Goal: Information Seeking & Learning: Learn about a topic

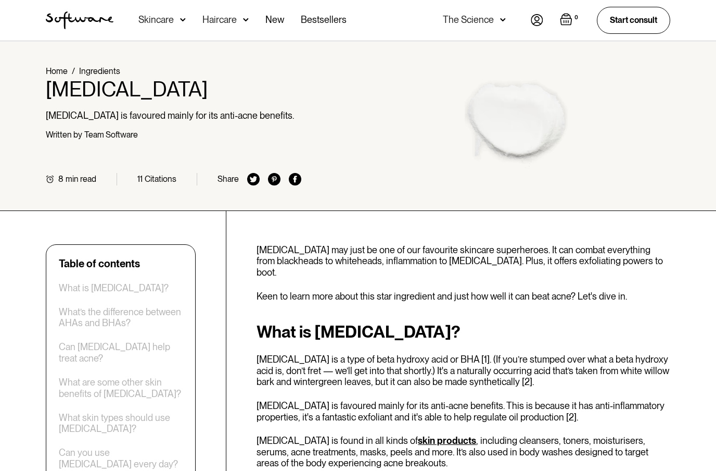
click at [490, 12] on div "The Science" at bounding box center [474, 20] width 63 height 41
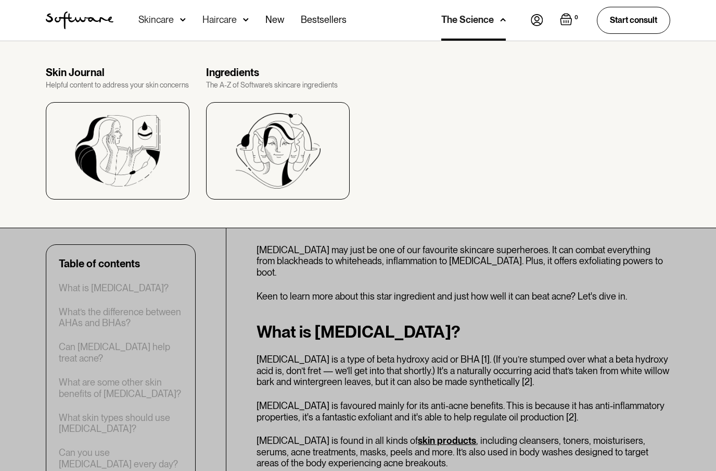
click at [574, 246] on div at bounding box center [358, 276] width 716 height 471
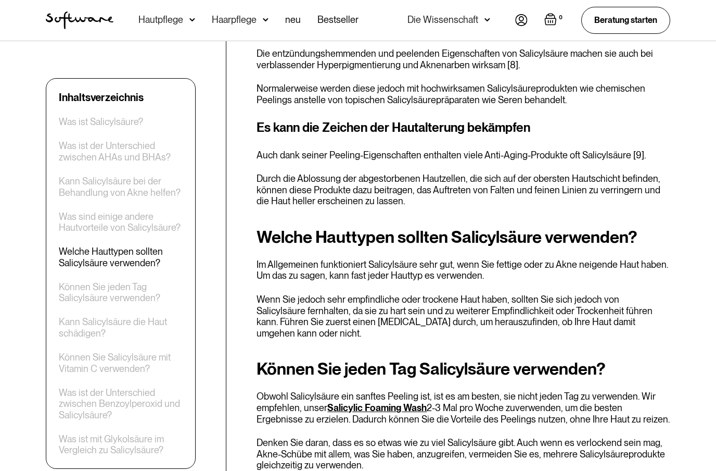
scroll to position [1725, 0]
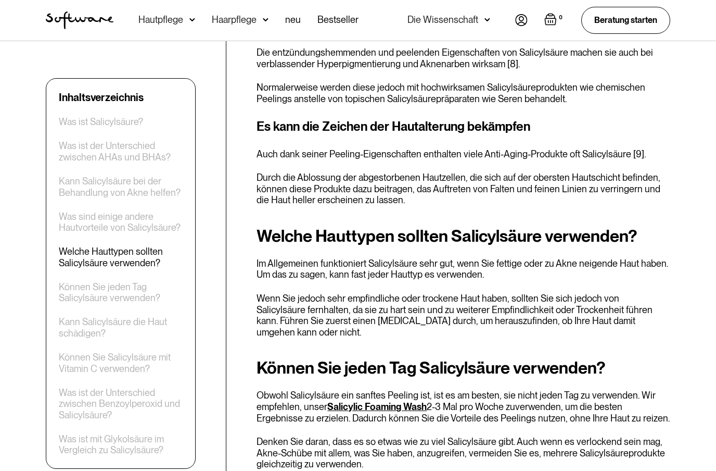
click at [192, 15] on img at bounding box center [192, 20] width 6 height 10
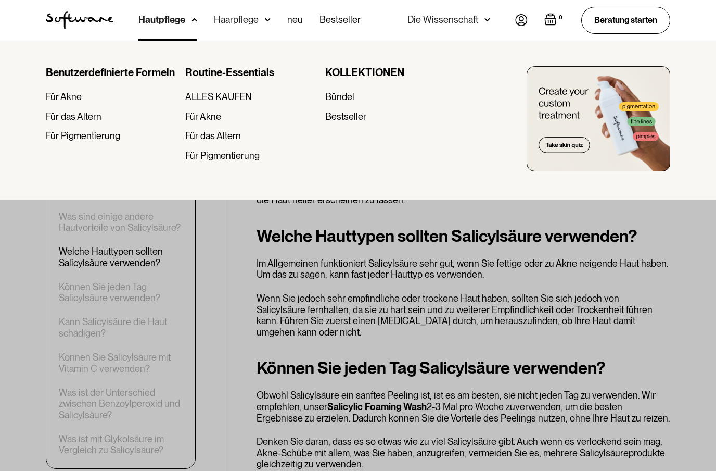
click at [218, 324] on div at bounding box center [358, 276] width 716 height 471
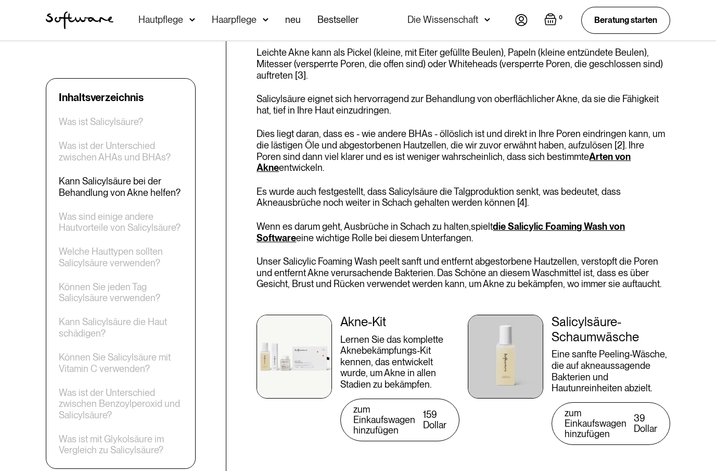
scroll to position [862, 0]
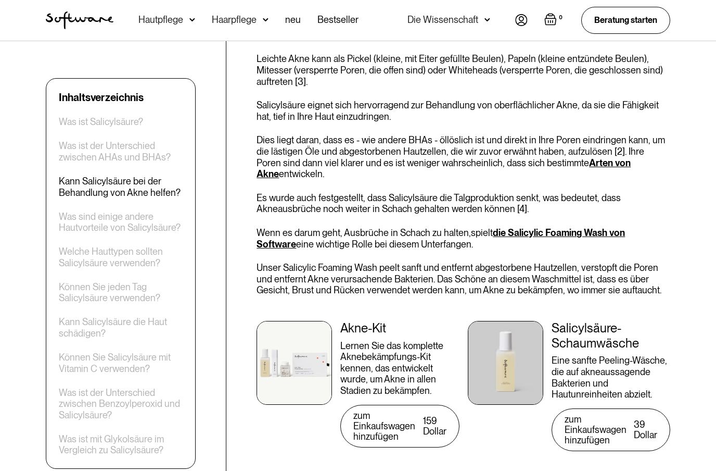
click at [485, 21] on img at bounding box center [488, 20] width 6 height 10
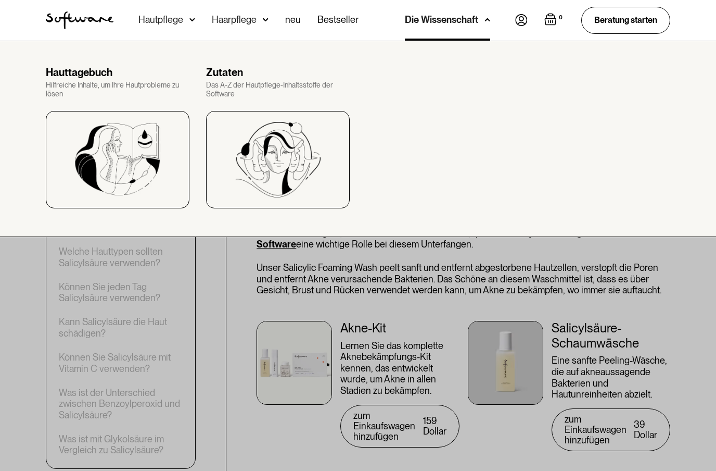
click at [451, 296] on div at bounding box center [358, 276] width 716 height 471
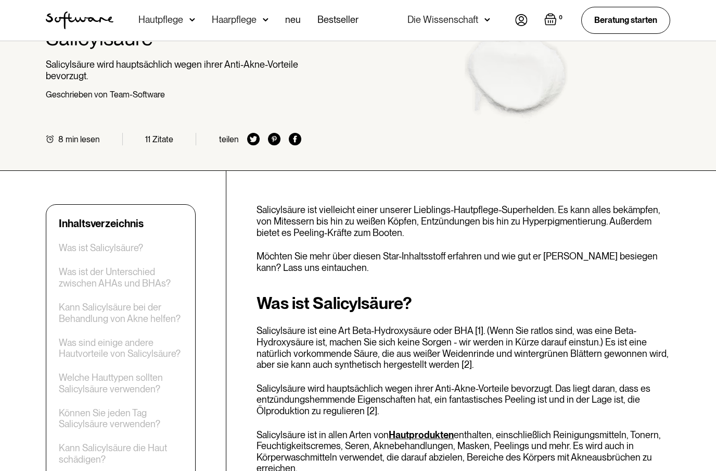
scroll to position [0, 0]
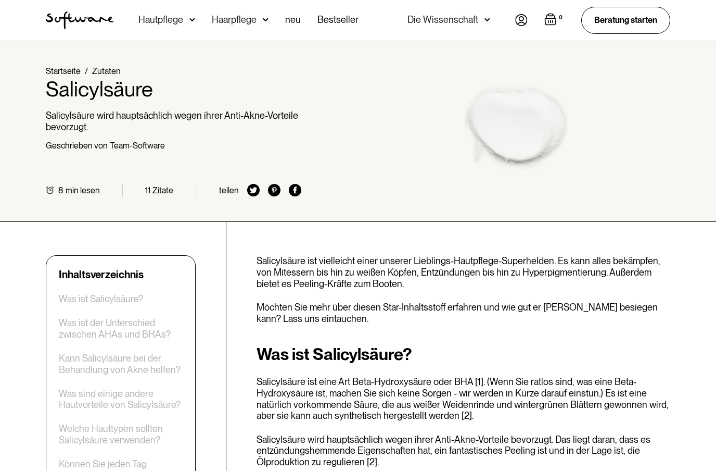
click at [85, 19] on img "Start" at bounding box center [80, 20] width 68 height 18
